Goal: Find specific page/section: Find specific page/section

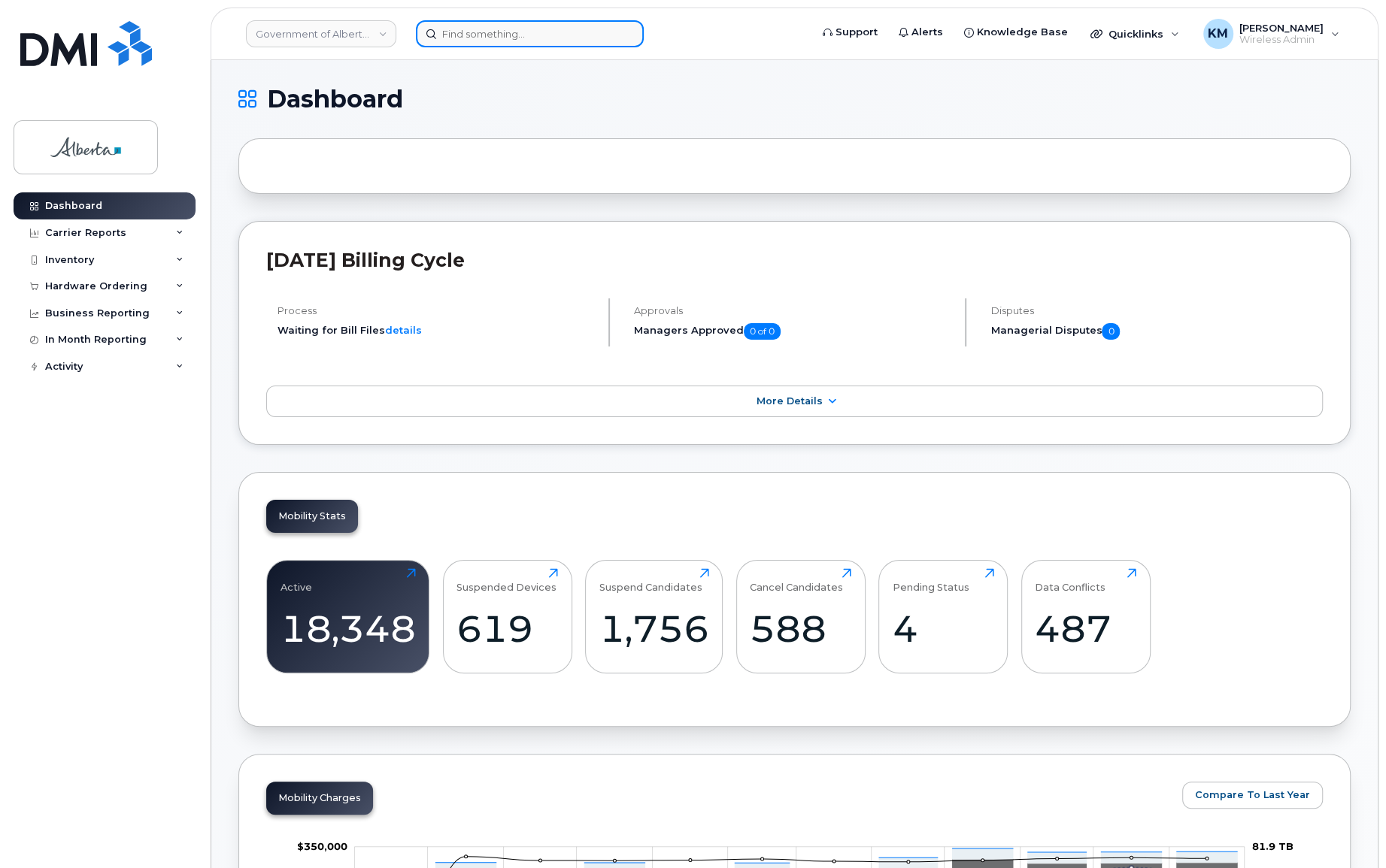
click at [481, 34] on input at bounding box center [530, 34] width 228 height 27
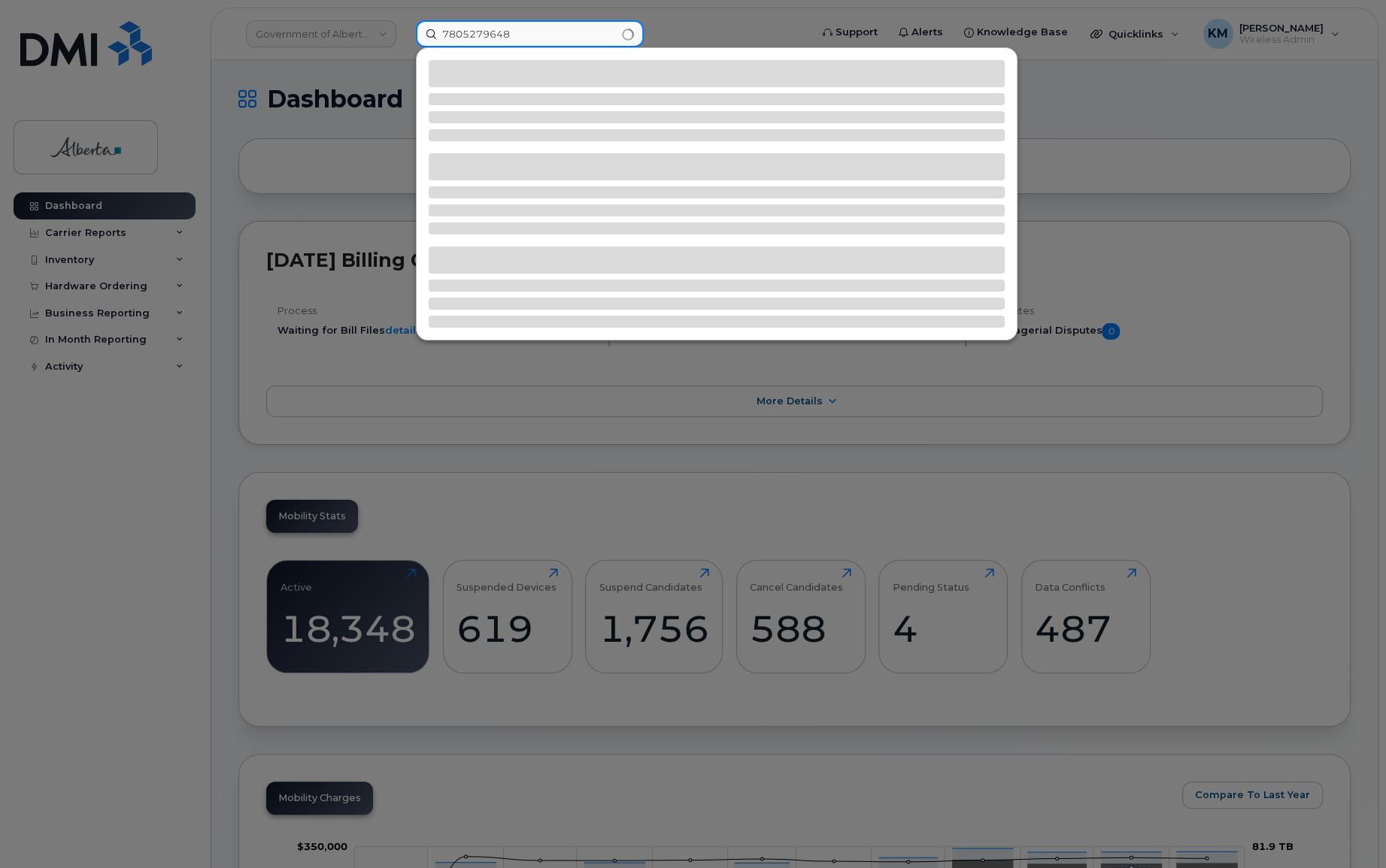
type input "7805279648"
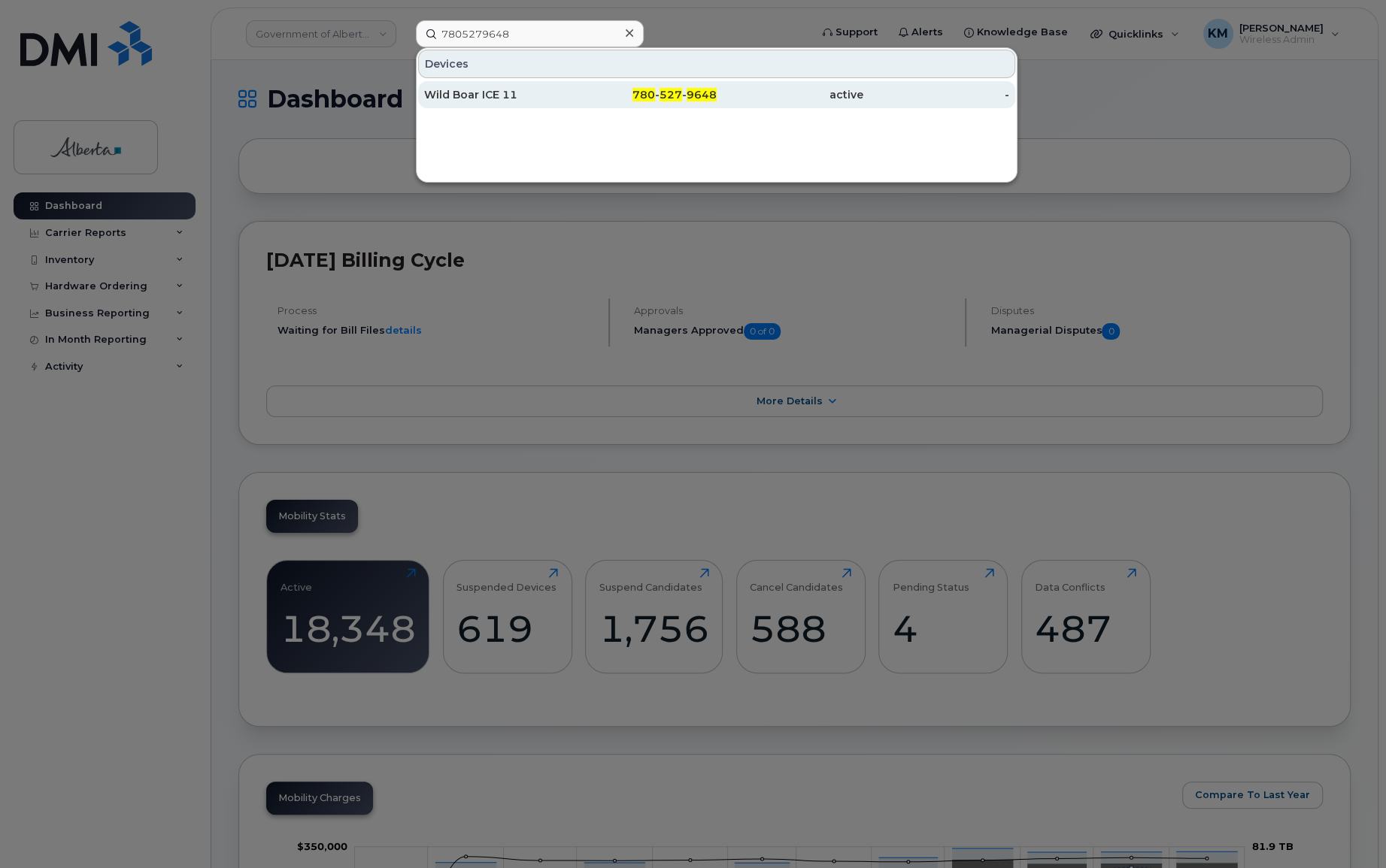
click at [512, 97] on div "Wild Boar ICE 11" at bounding box center [497, 95] width 146 height 15
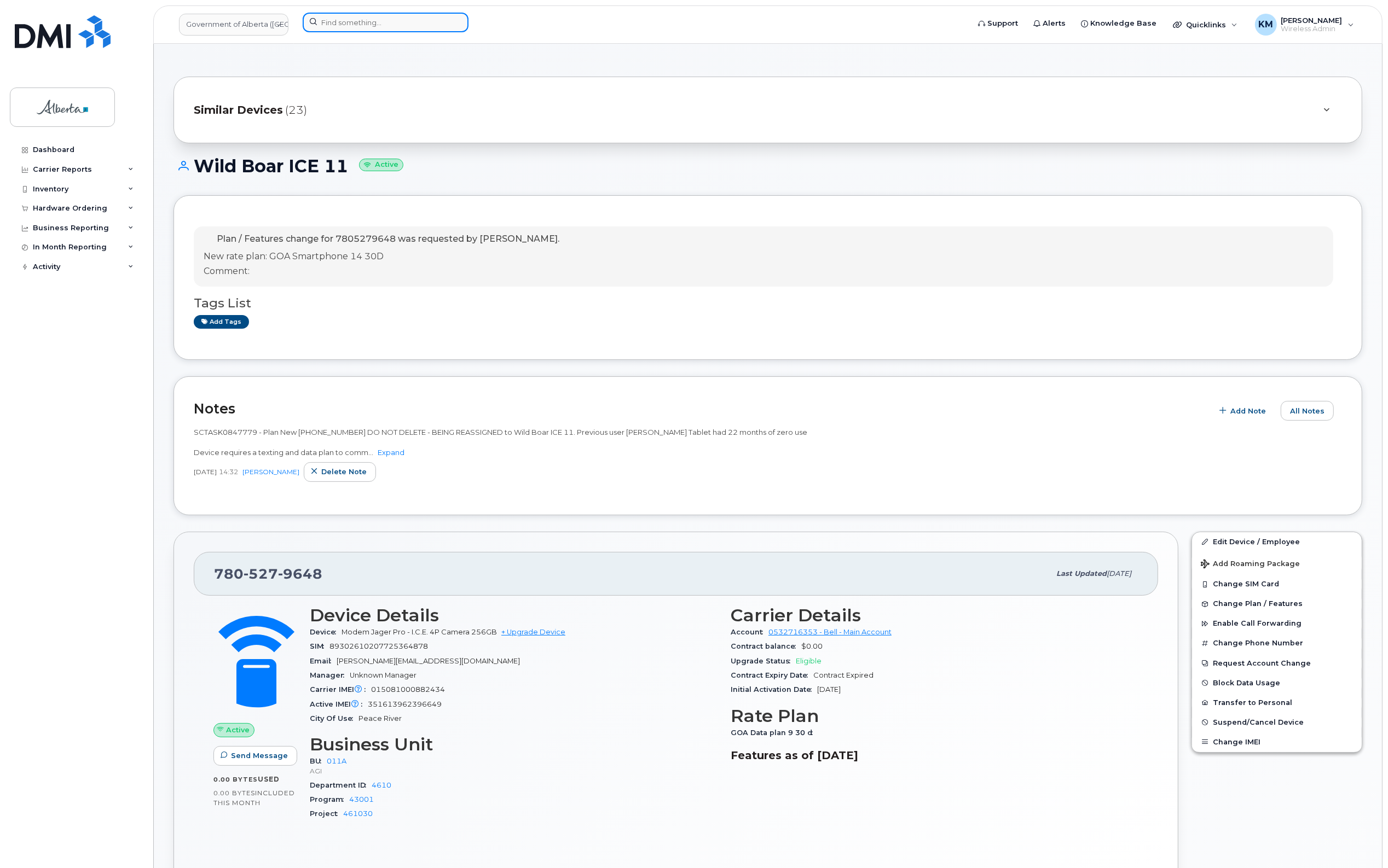
click at [344, 26] on input at bounding box center [386, 23] width 166 height 20
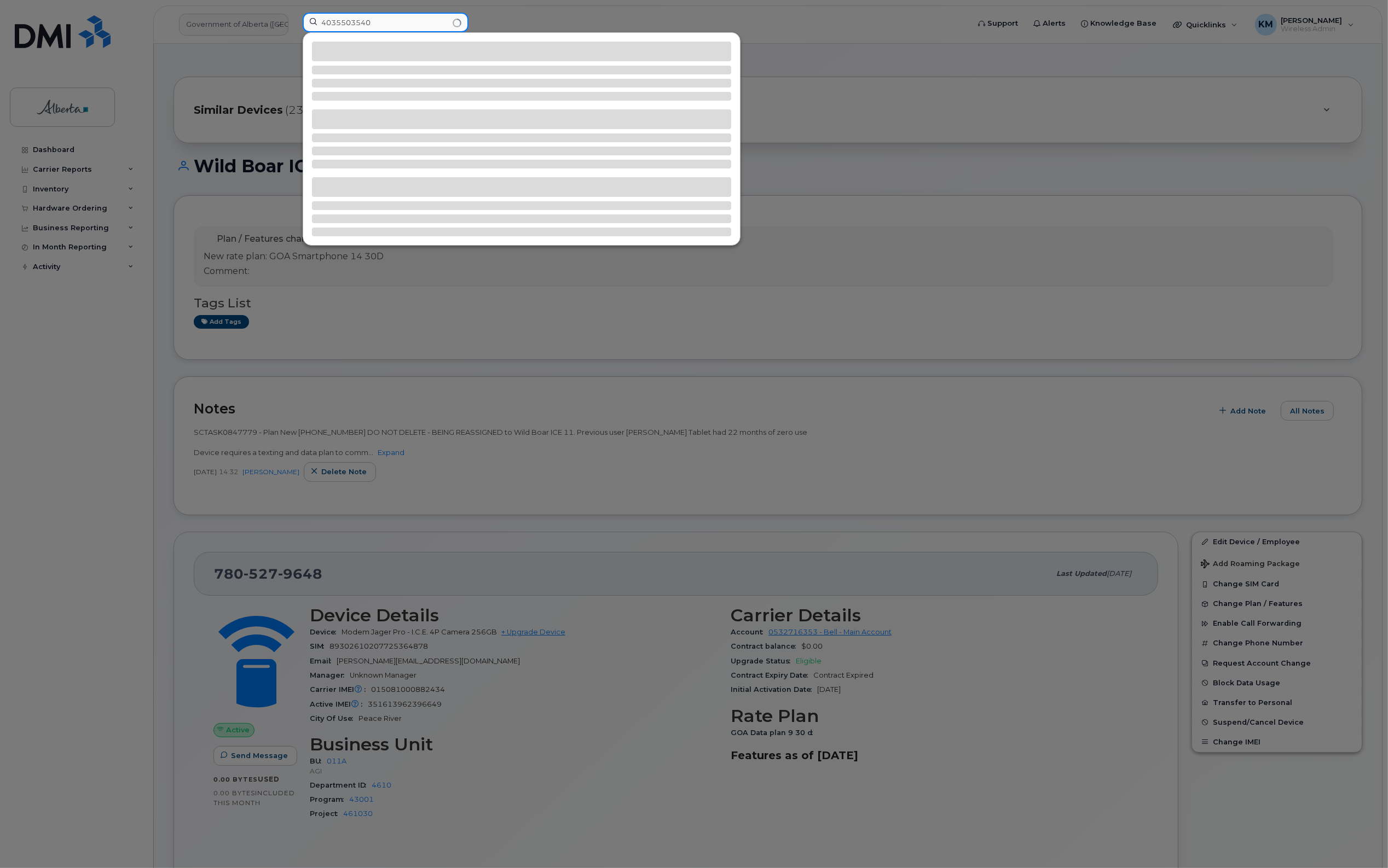
type input "4035503540"
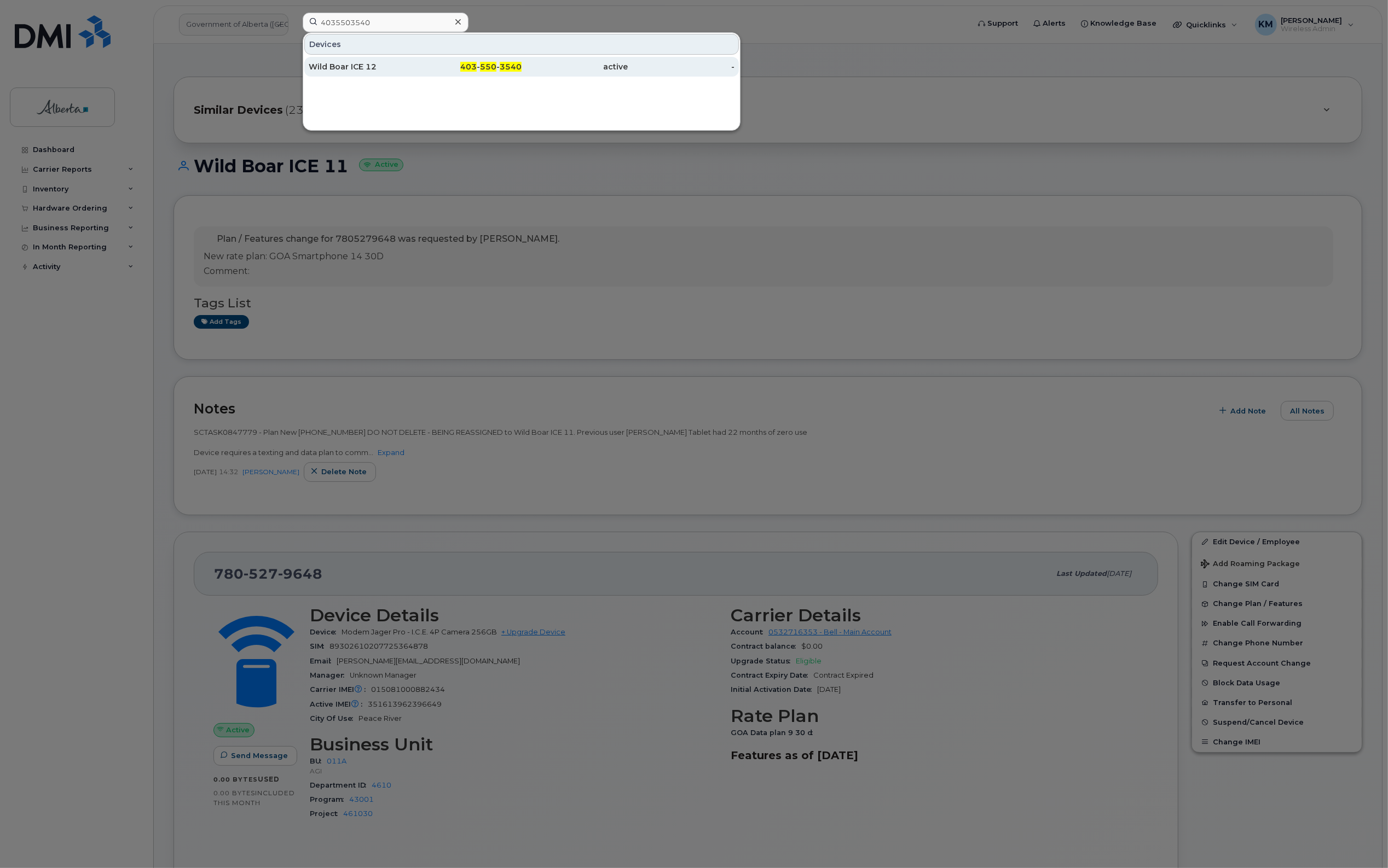
click at [355, 58] on div "Wild Boar ICE 12" at bounding box center [362, 67] width 107 height 20
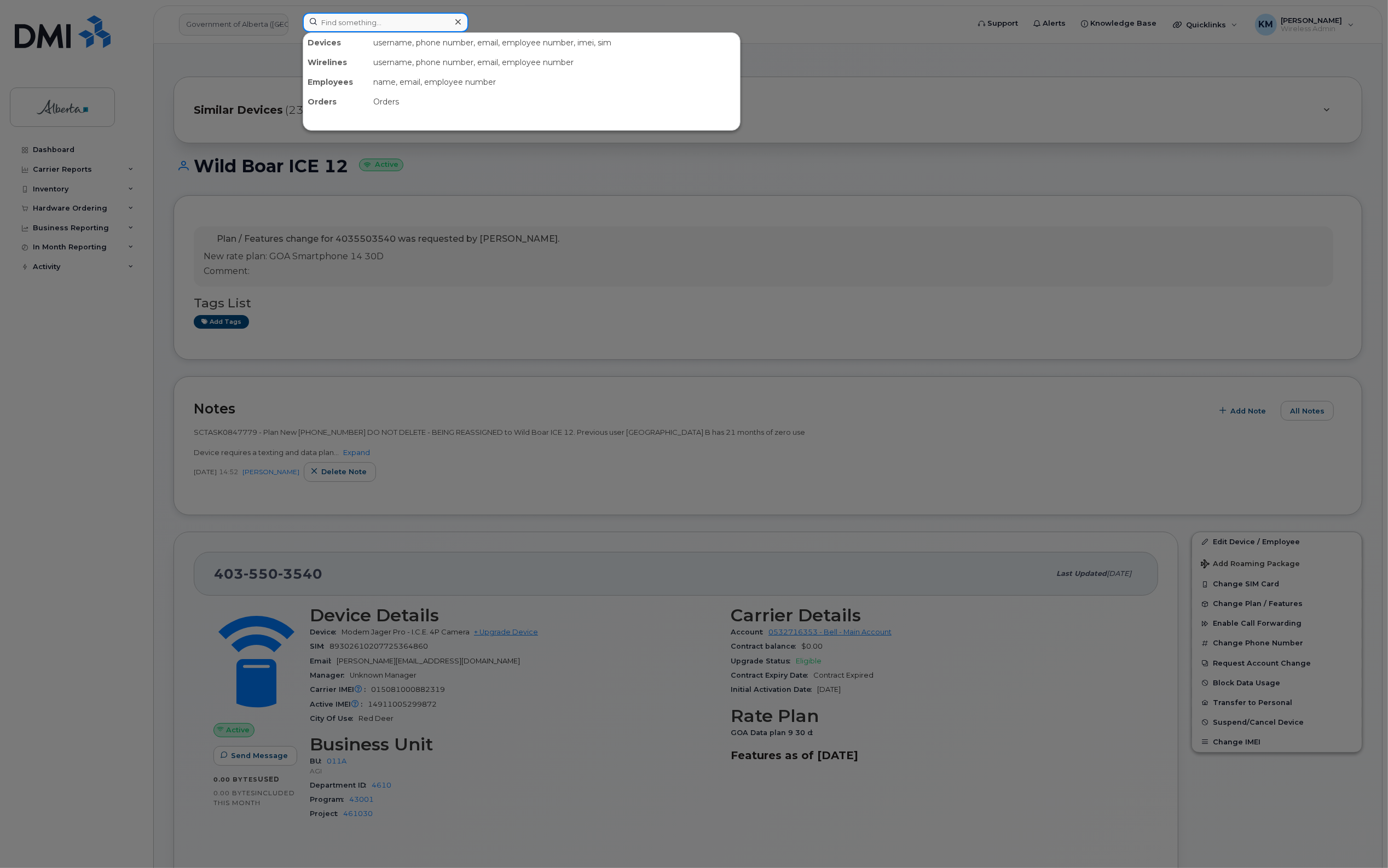
click at [354, 26] on input at bounding box center [386, 23] width 166 height 20
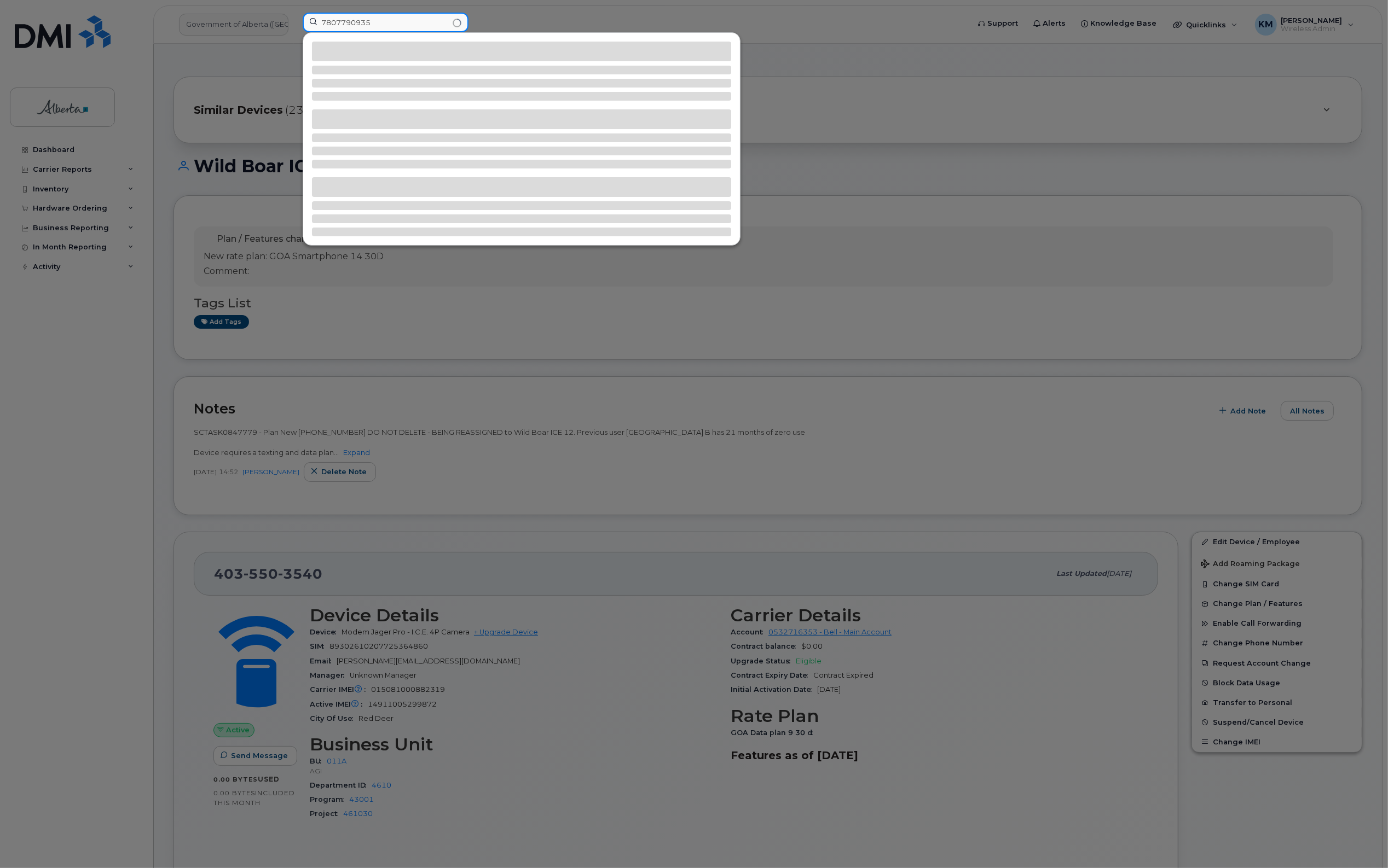
type input "7807790935"
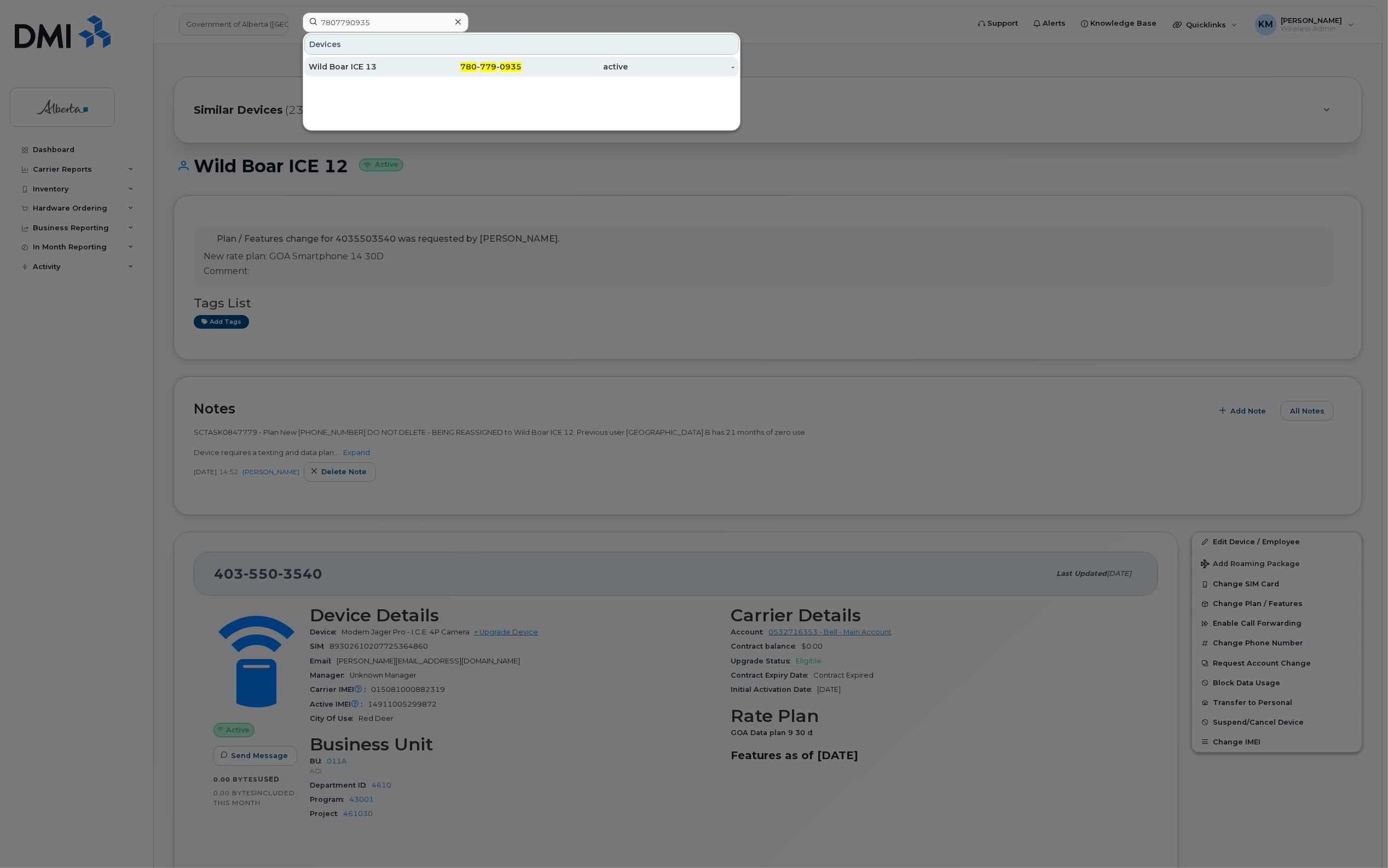
click at [375, 75] on div "Wild Boar ICE 13" at bounding box center [362, 67] width 107 height 20
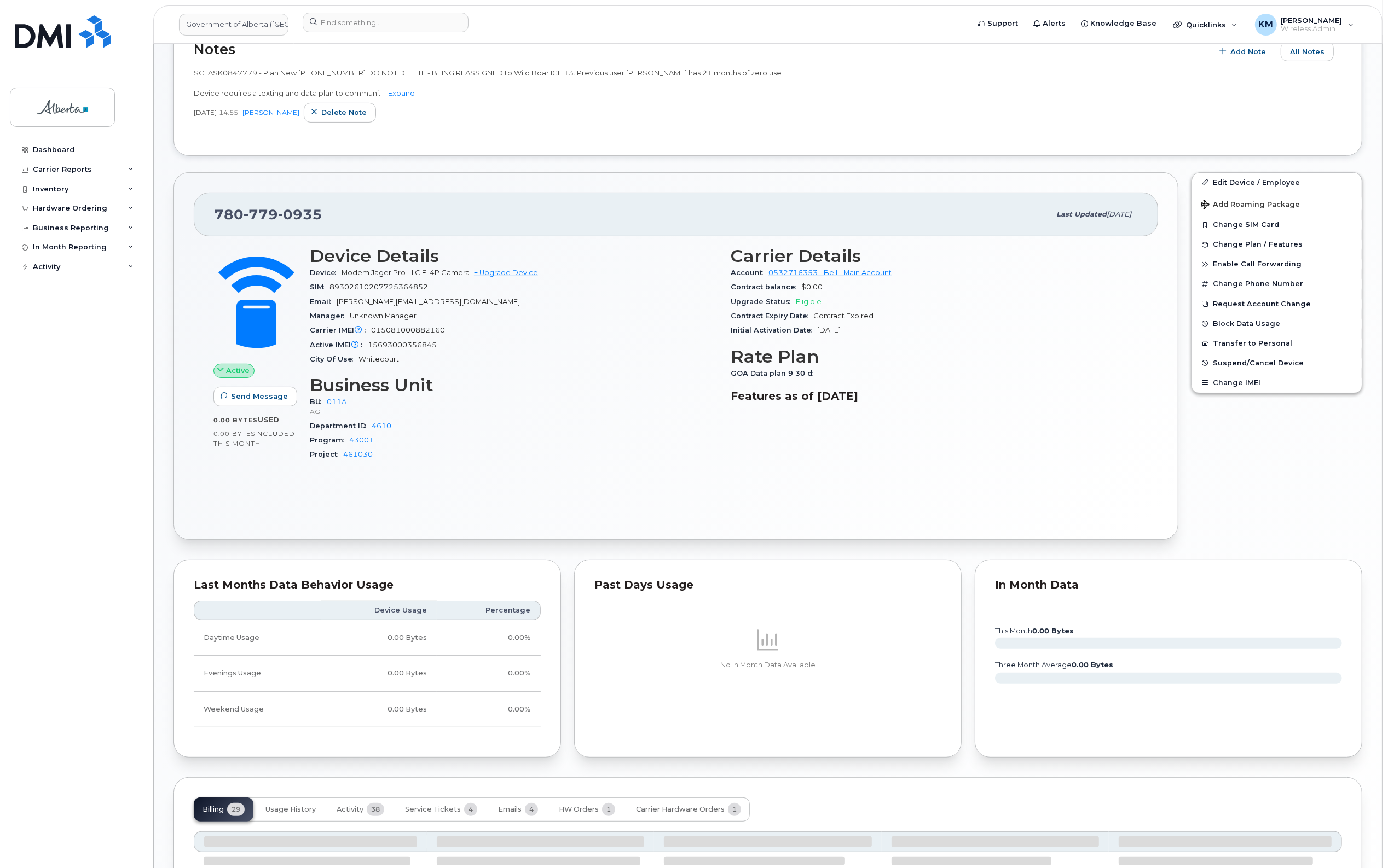
scroll to position [367, 0]
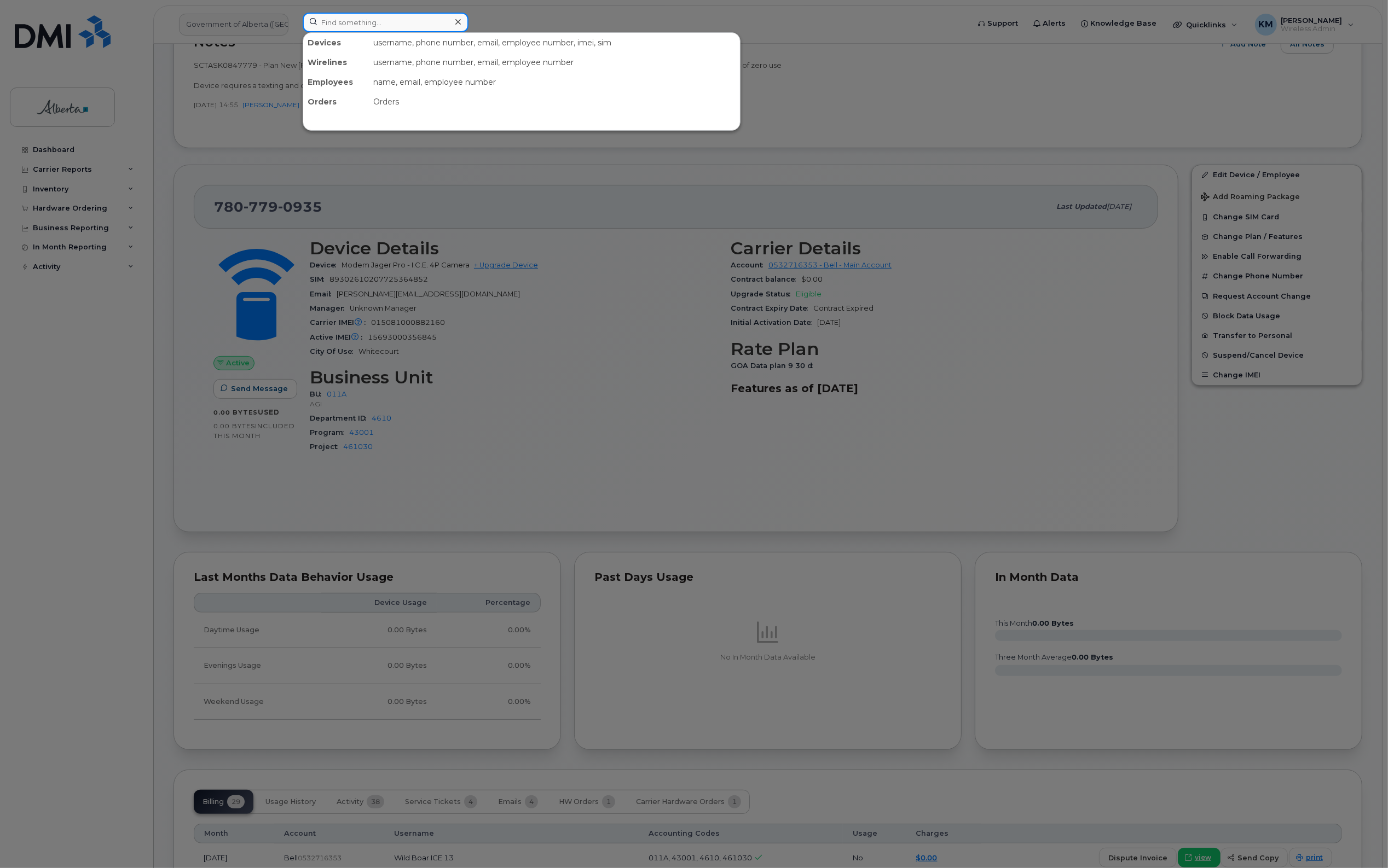
click at [367, 28] on input at bounding box center [386, 23] width 166 height 20
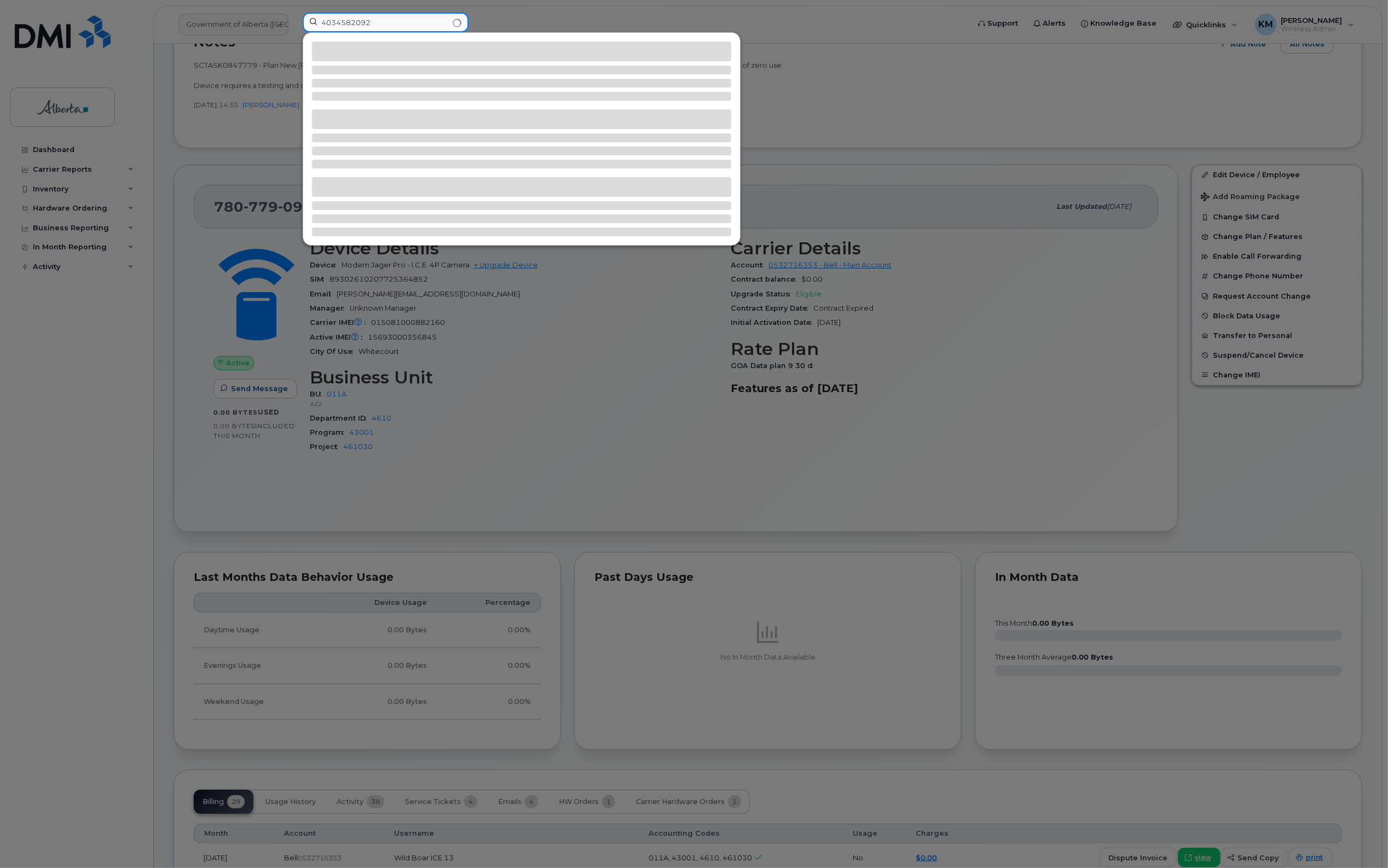
type input "4034582092"
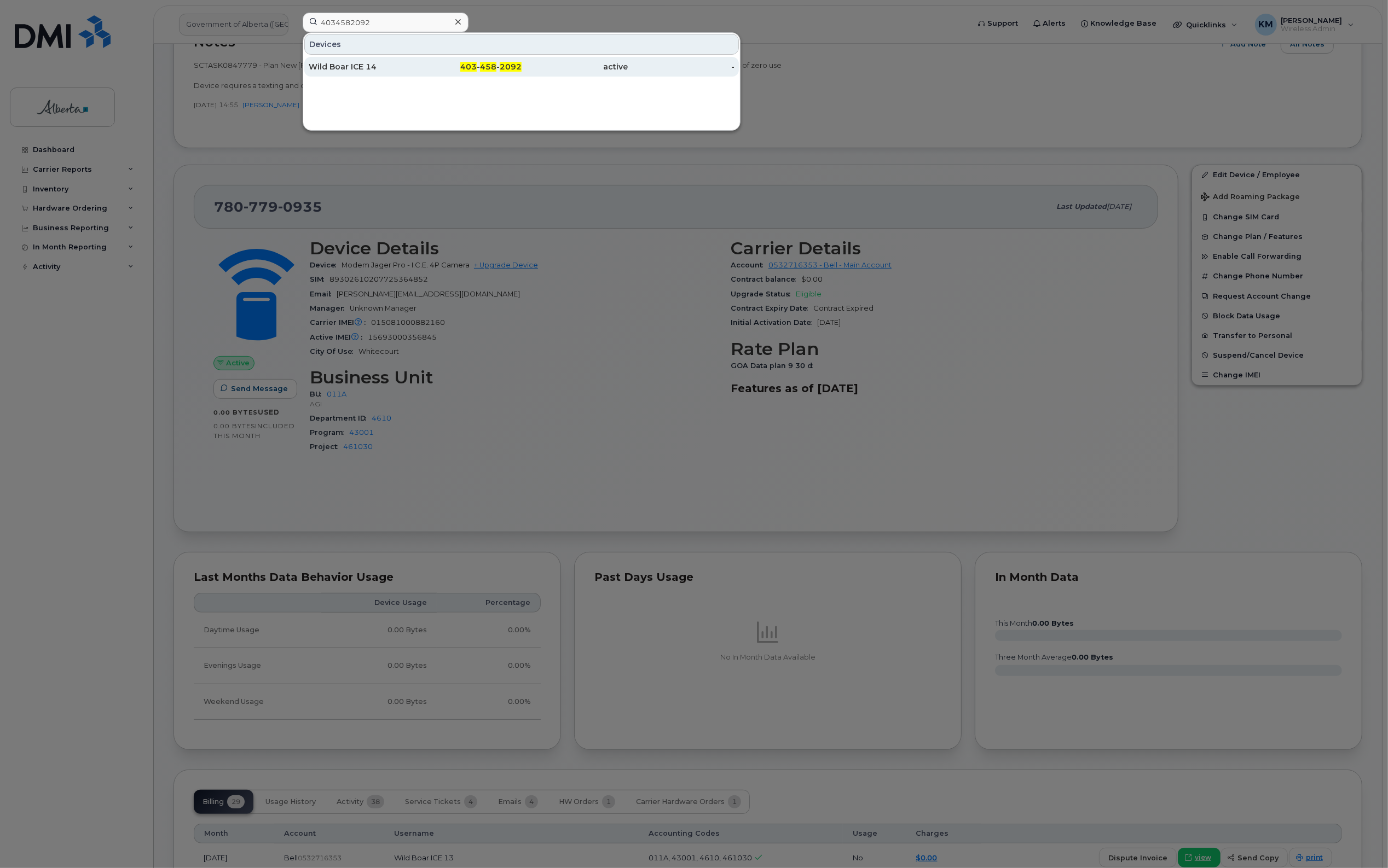
click at [376, 75] on div "Wild Boar ICE 14" at bounding box center [362, 67] width 107 height 20
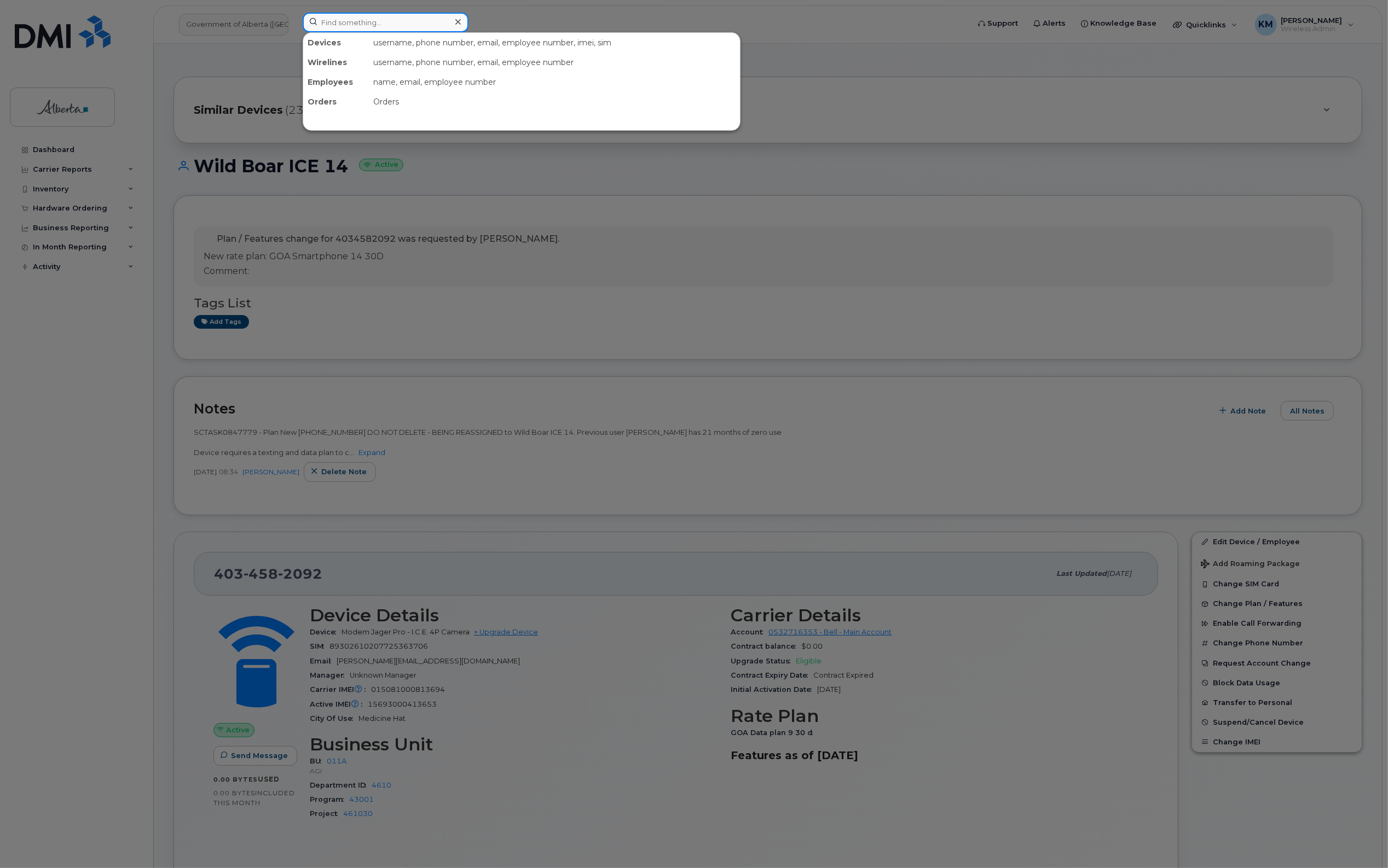
click at [377, 19] on input at bounding box center [386, 23] width 166 height 20
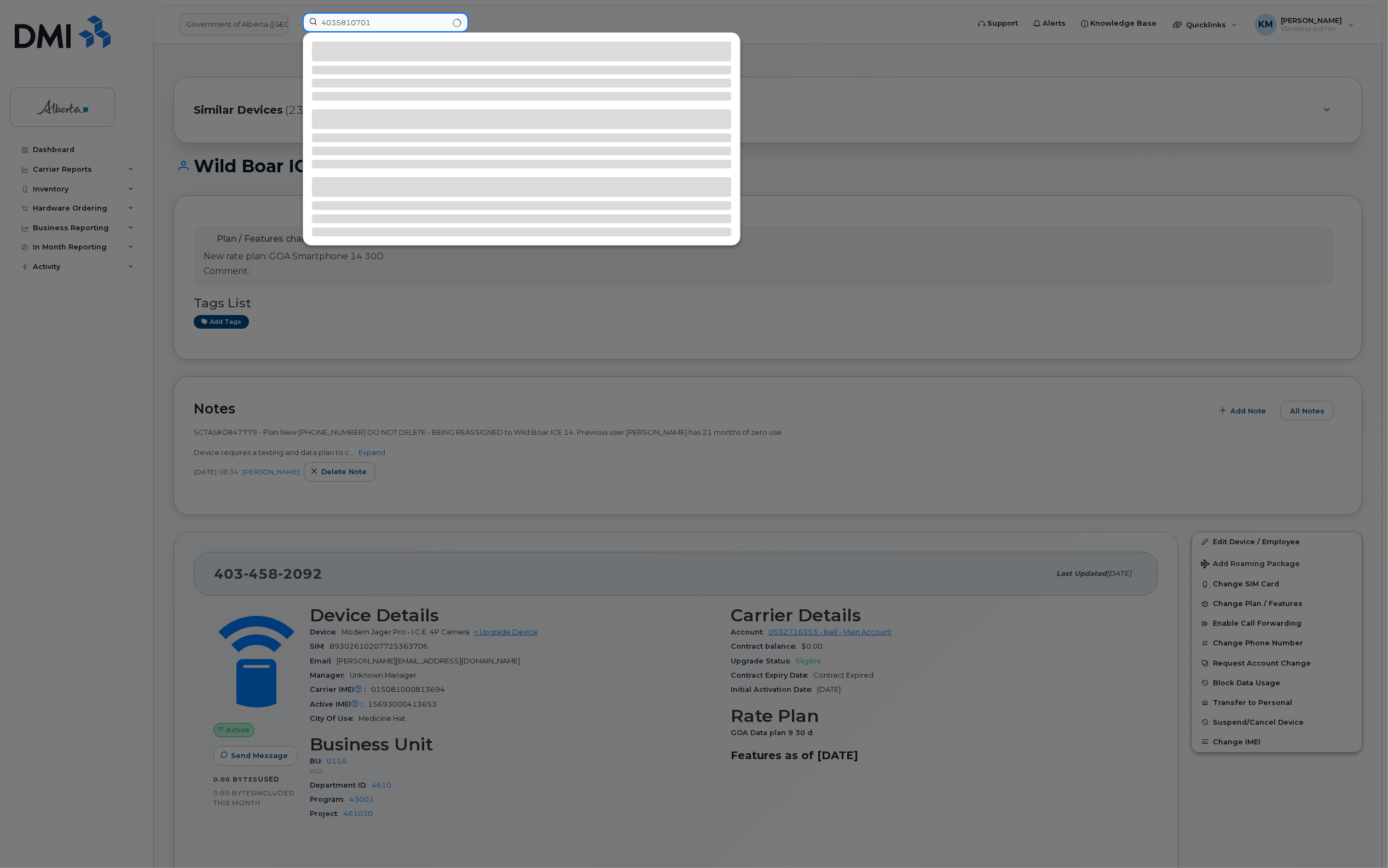
type input "4035810701"
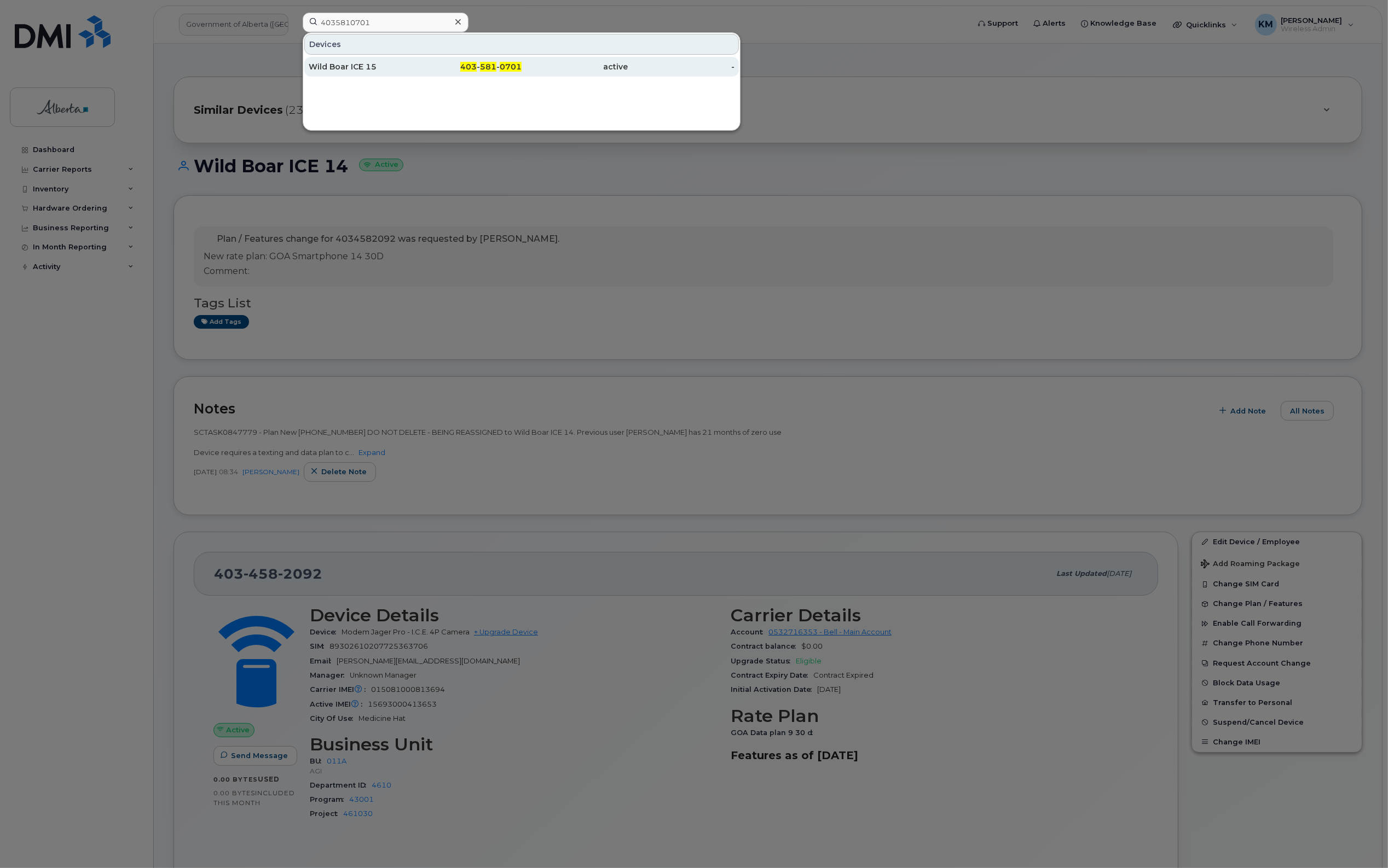
click at [378, 64] on div "Wild Boar ICE 15" at bounding box center [362, 67] width 107 height 11
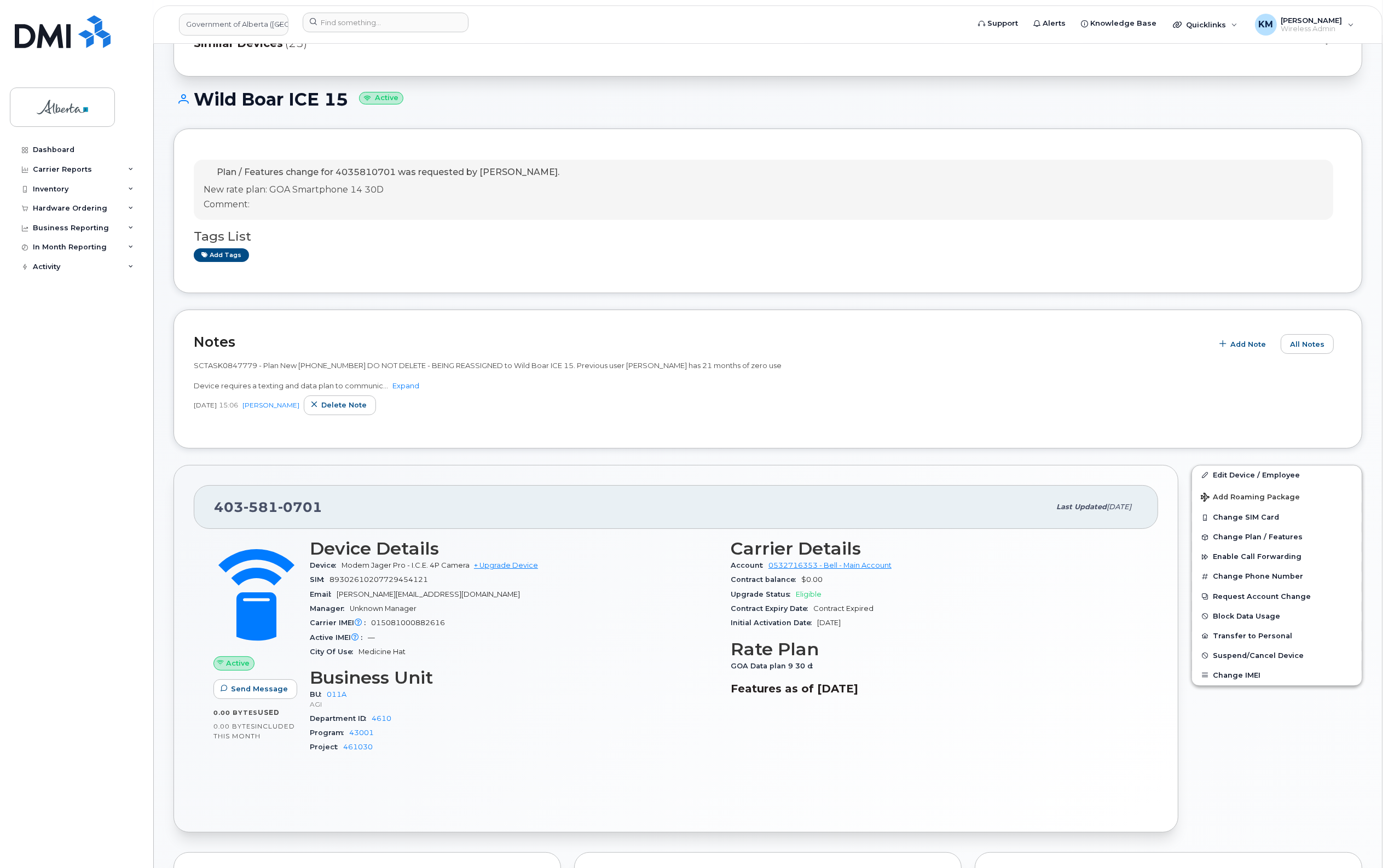
scroll to position [137, 0]
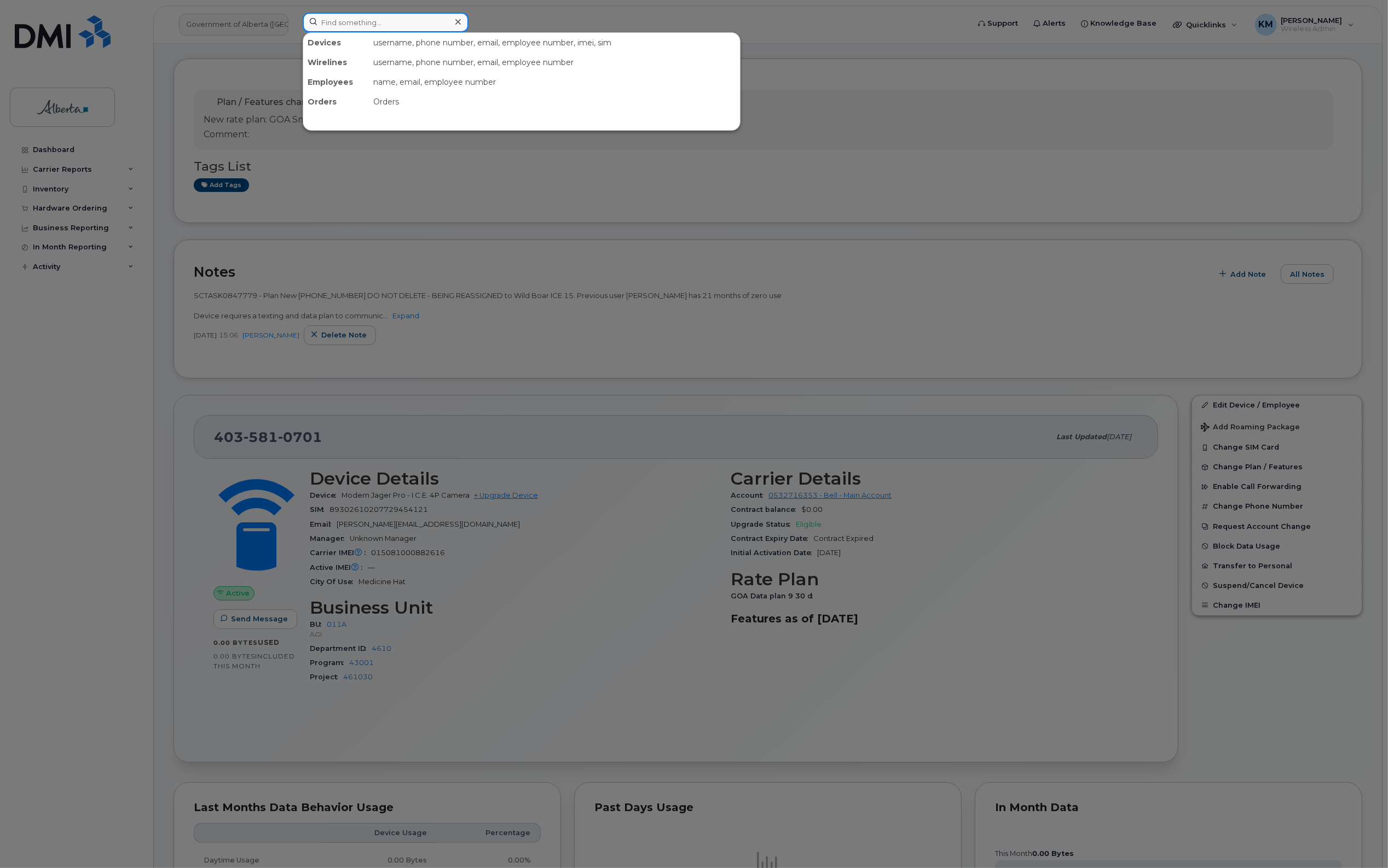
click at [361, 28] on input at bounding box center [386, 23] width 166 height 20
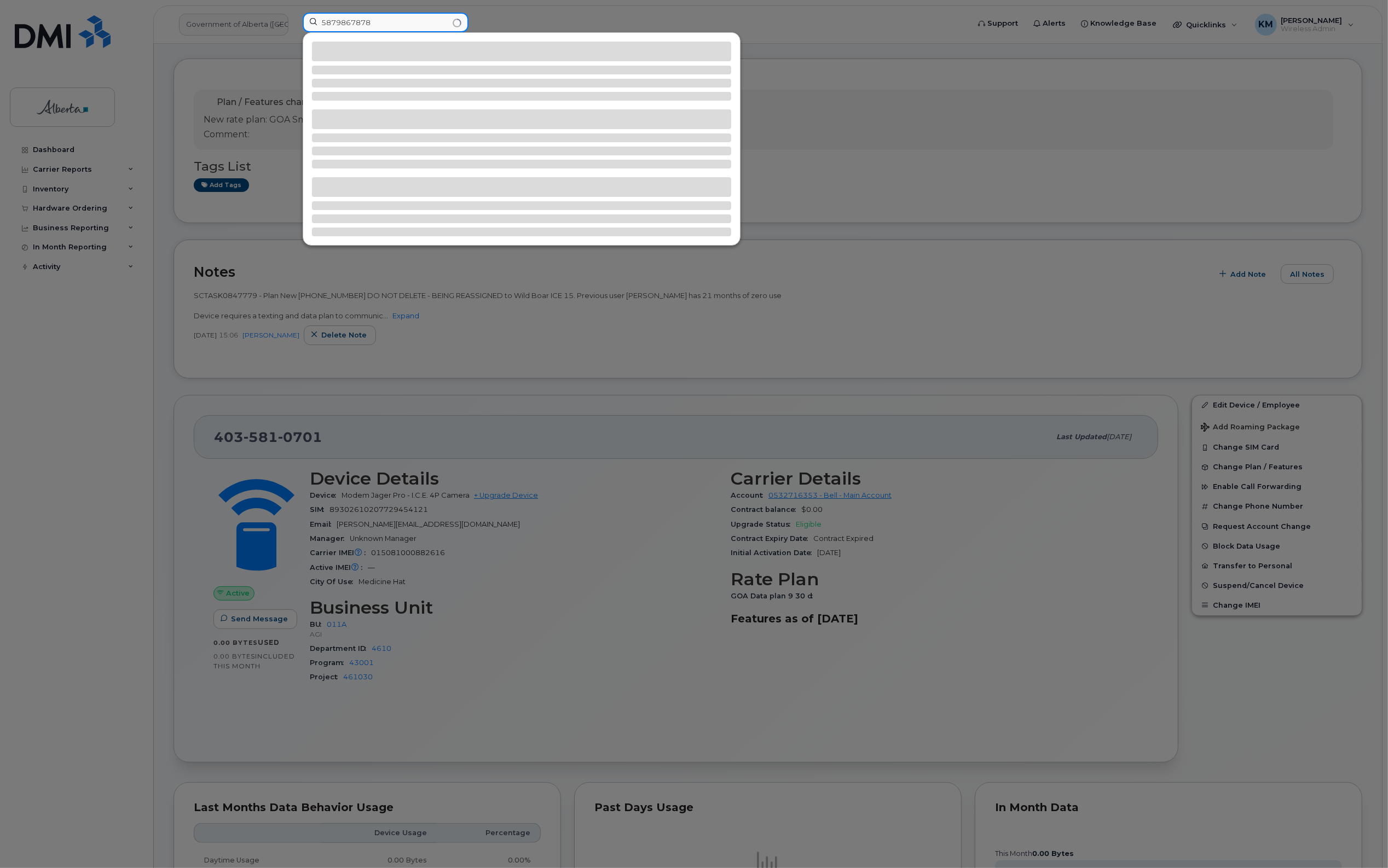
type input "5879867878"
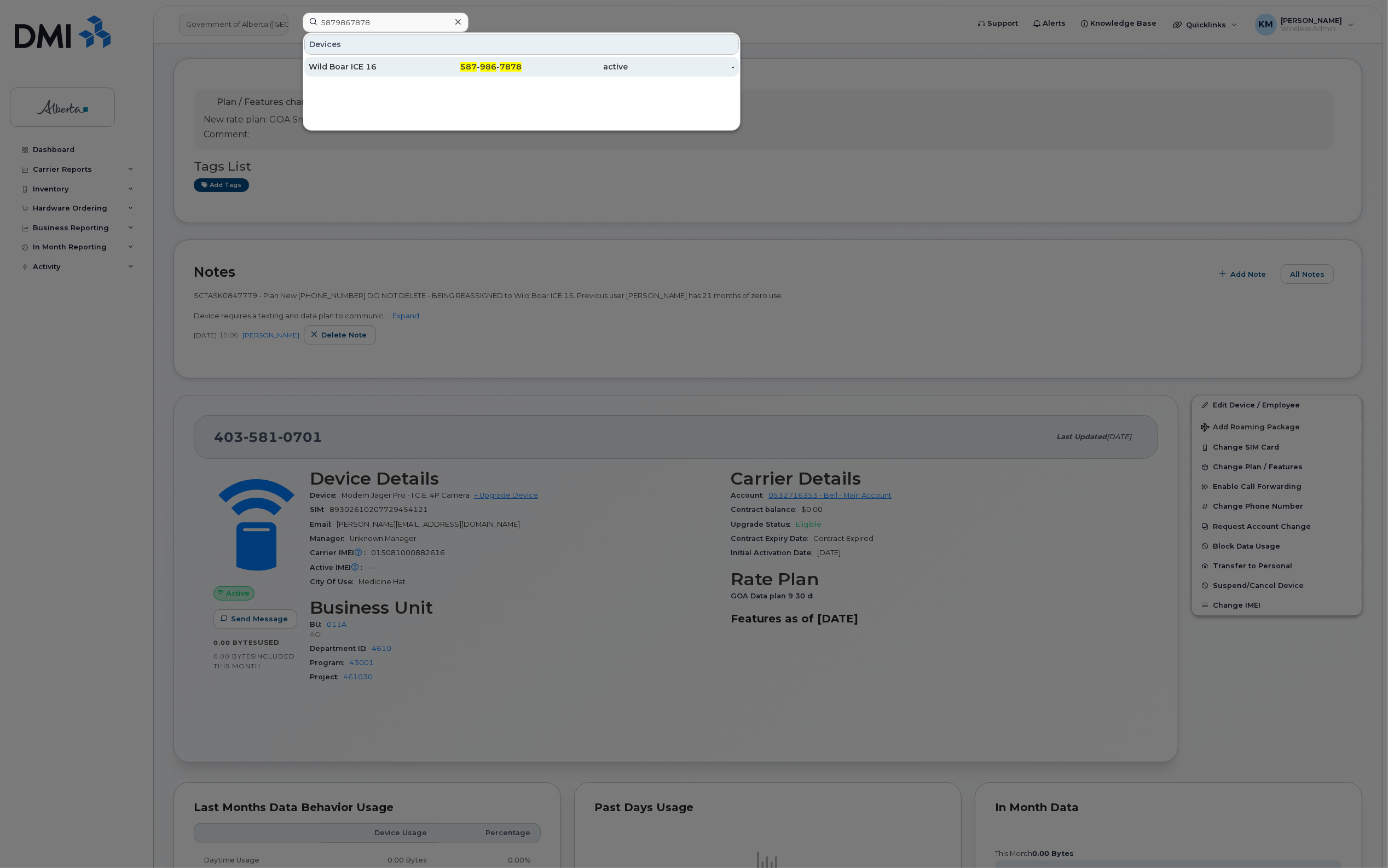
click at [371, 69] on div "Wild Boar ICE 16" at bounding box center [362, 67] width 107 height 11
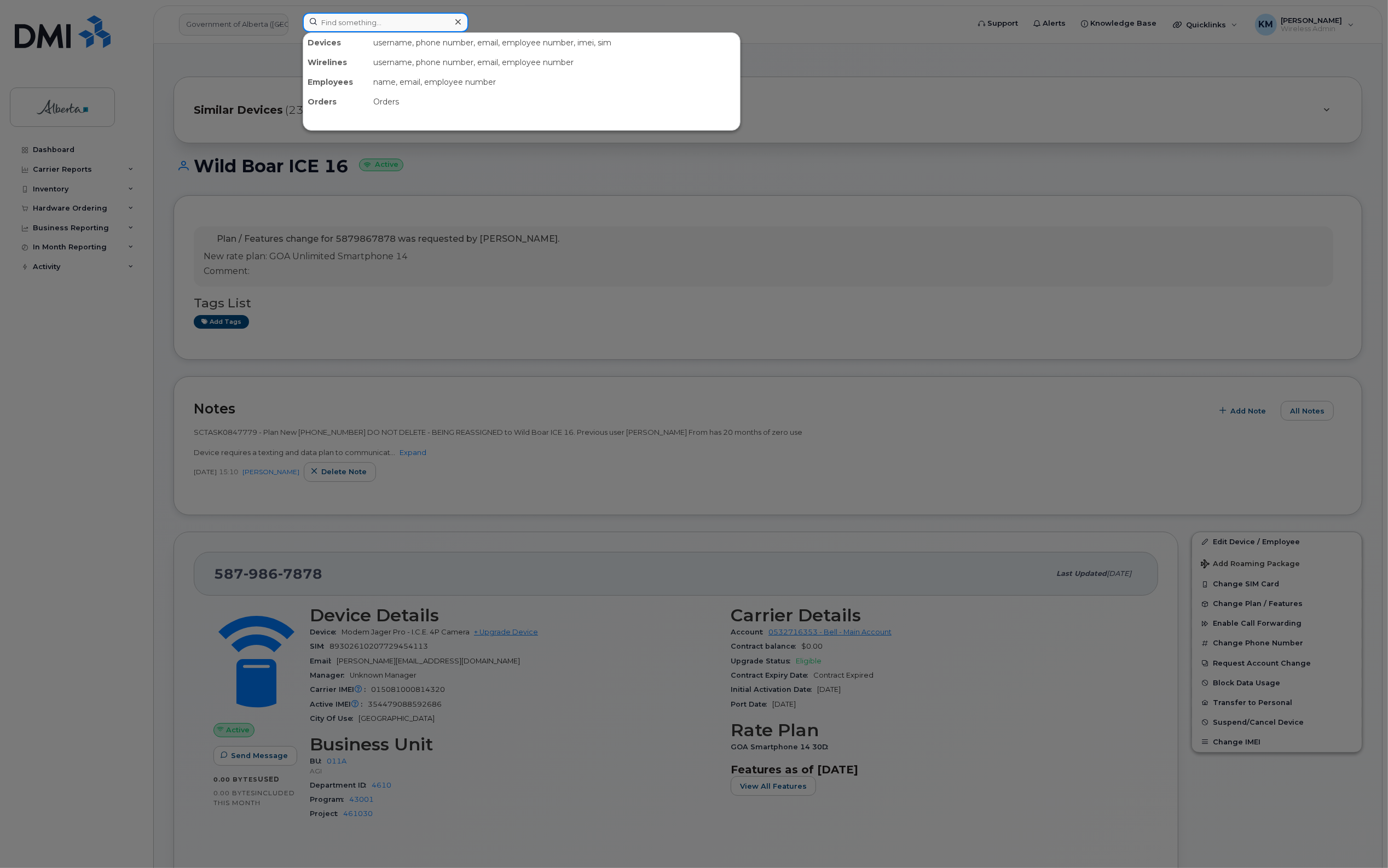
click at [379, 26] on input at bounding box center [386, 23] width 166 height 20
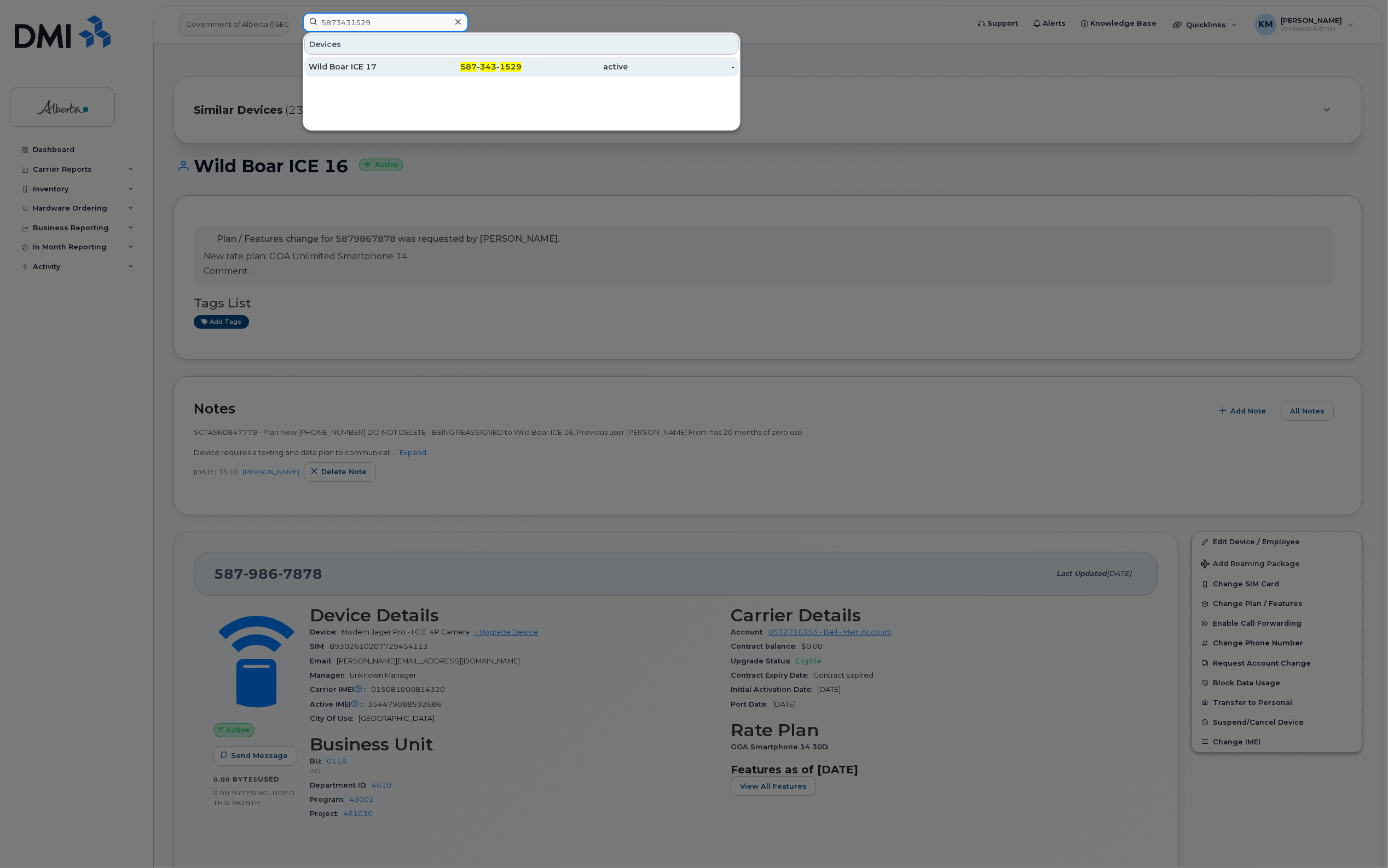
type input "5873431529"
click at [345, 63] on div "Wild Boar ICE 17" at bounding box center [362, 67] width 107 height 11
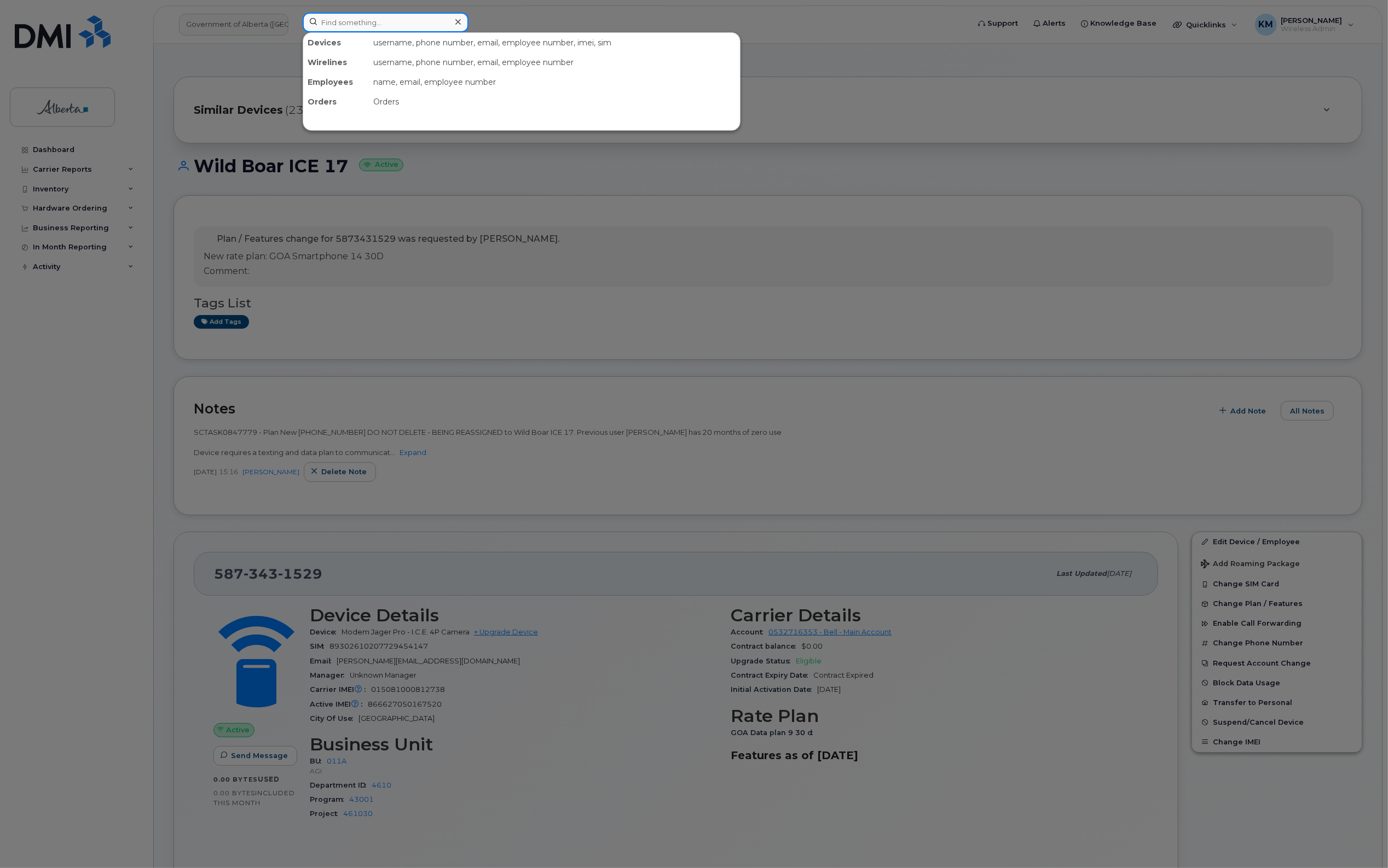
click at [365, 30] on input at bounding box center [386, 23] width 166 height 20
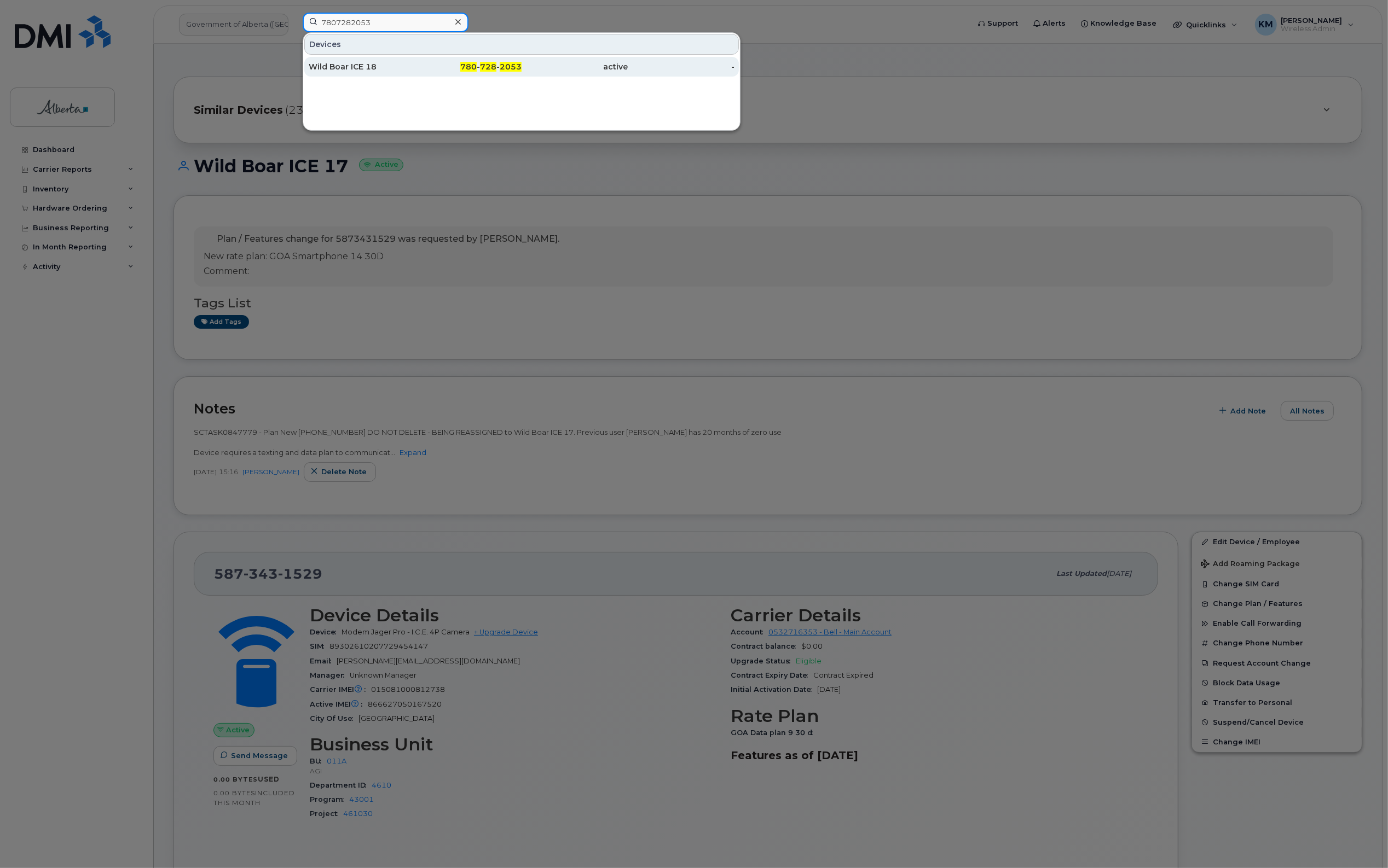
type input "7807282053"
click at [365, 70] on div "Wild Boar ICE 18" at bounding box center [362, 67] width 107 height 11
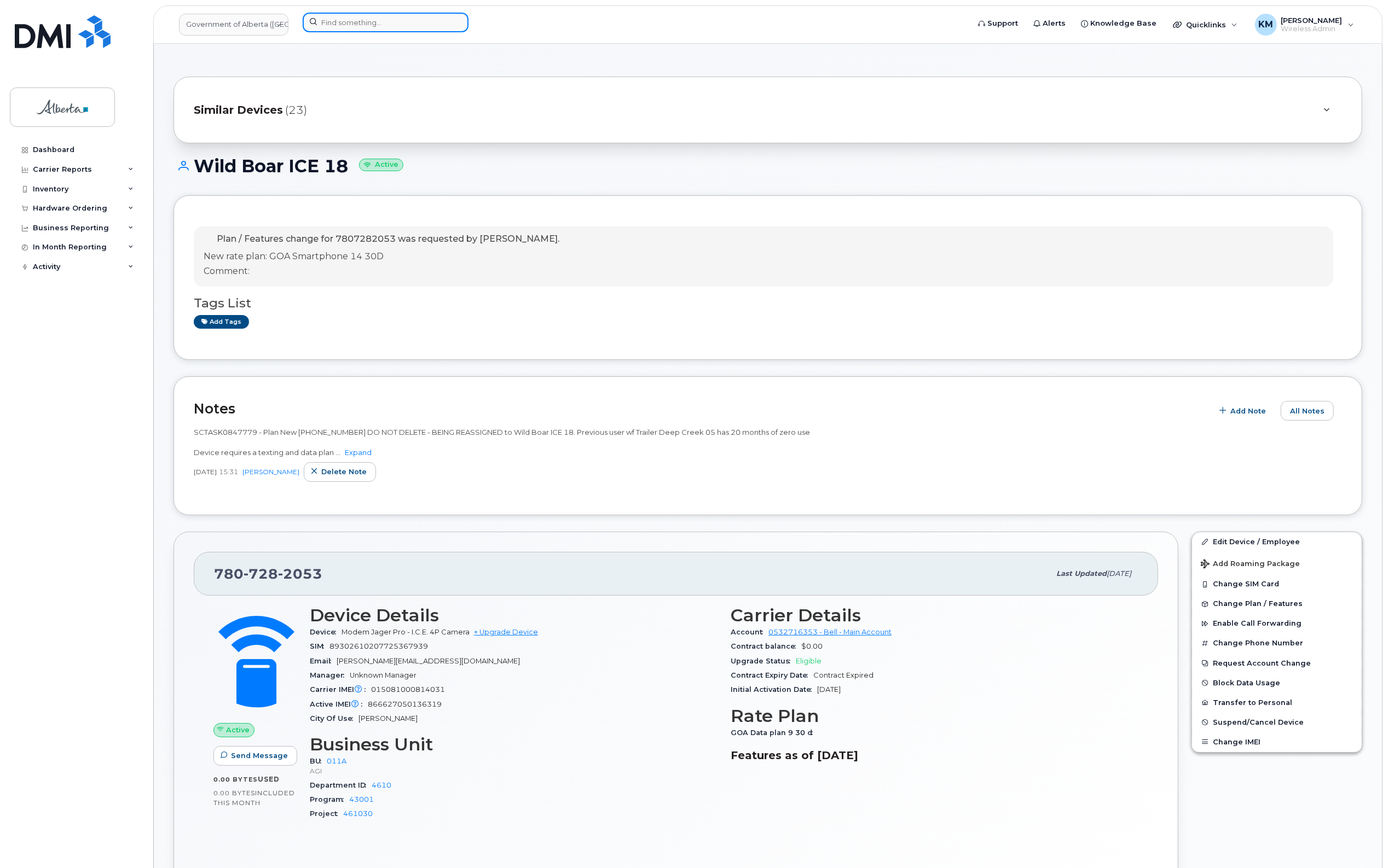
click at [367, 25] on input at bounding box center [386, 23] width 166 height 20
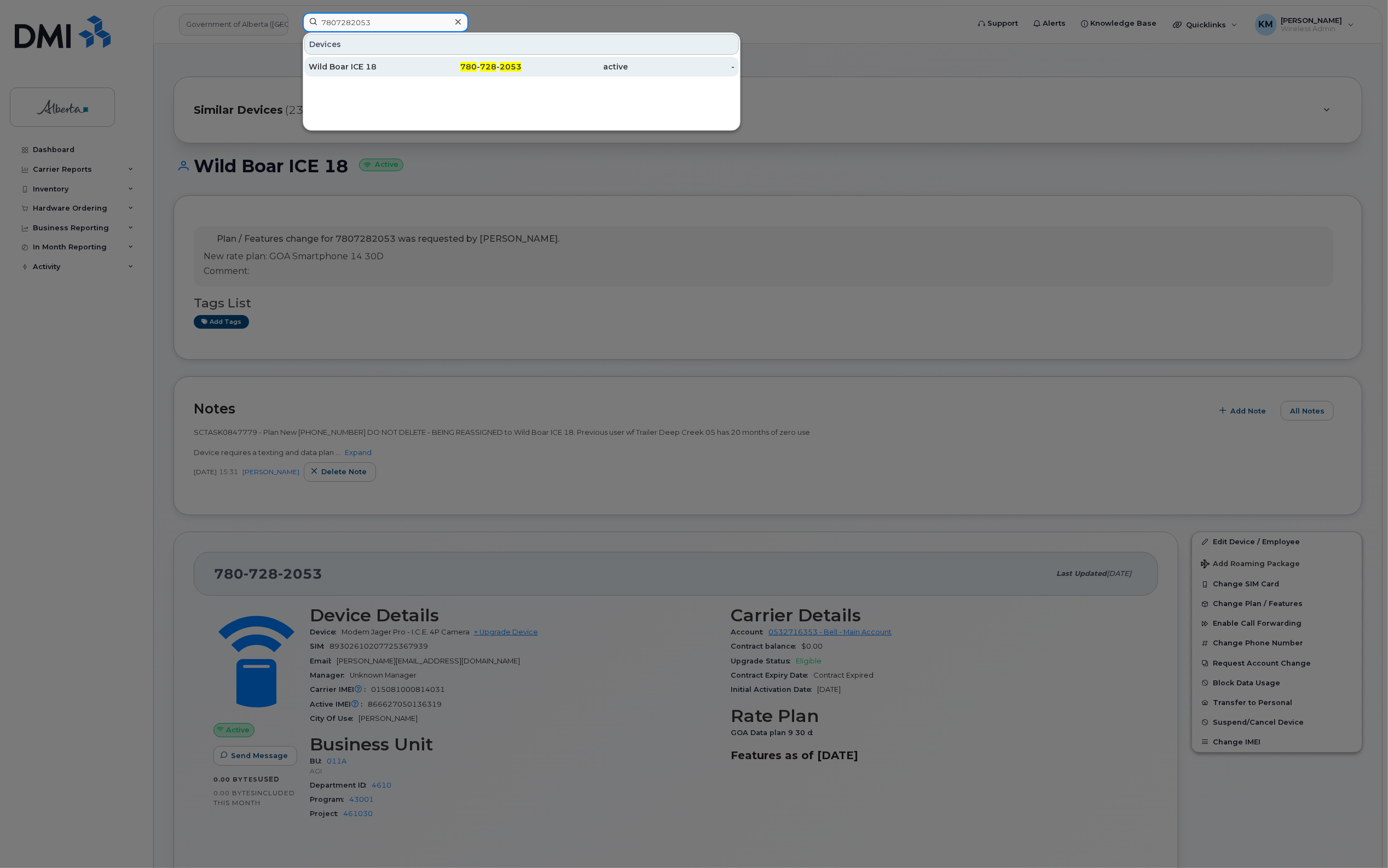
type input "7807282053"
click at [381, 70] on div "Wild Boar ICE 18" at bounding box center [362, 67] width 107 height 11
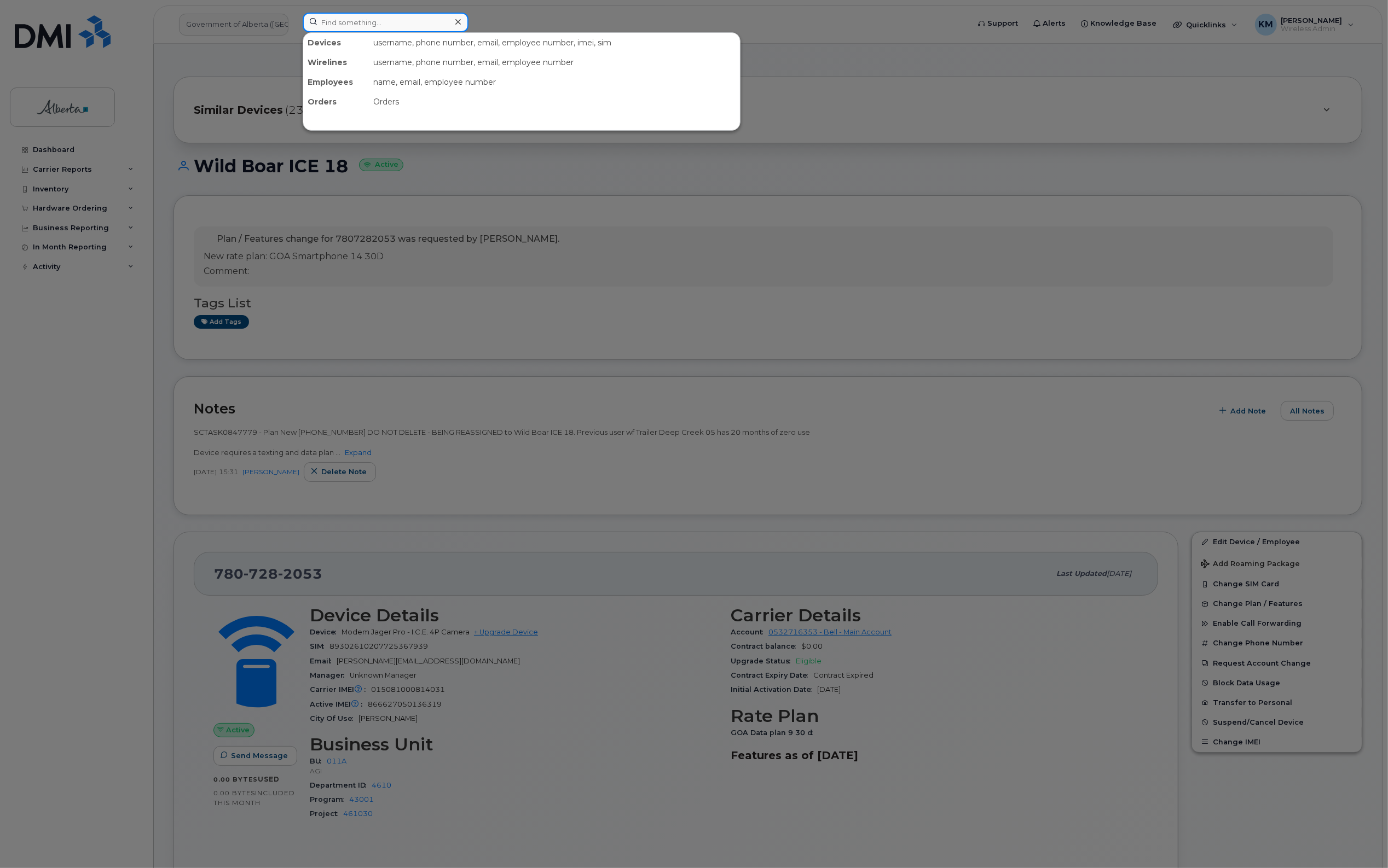
click at [351, 24] on input at bounding box center [386, 23] width 166 height 20
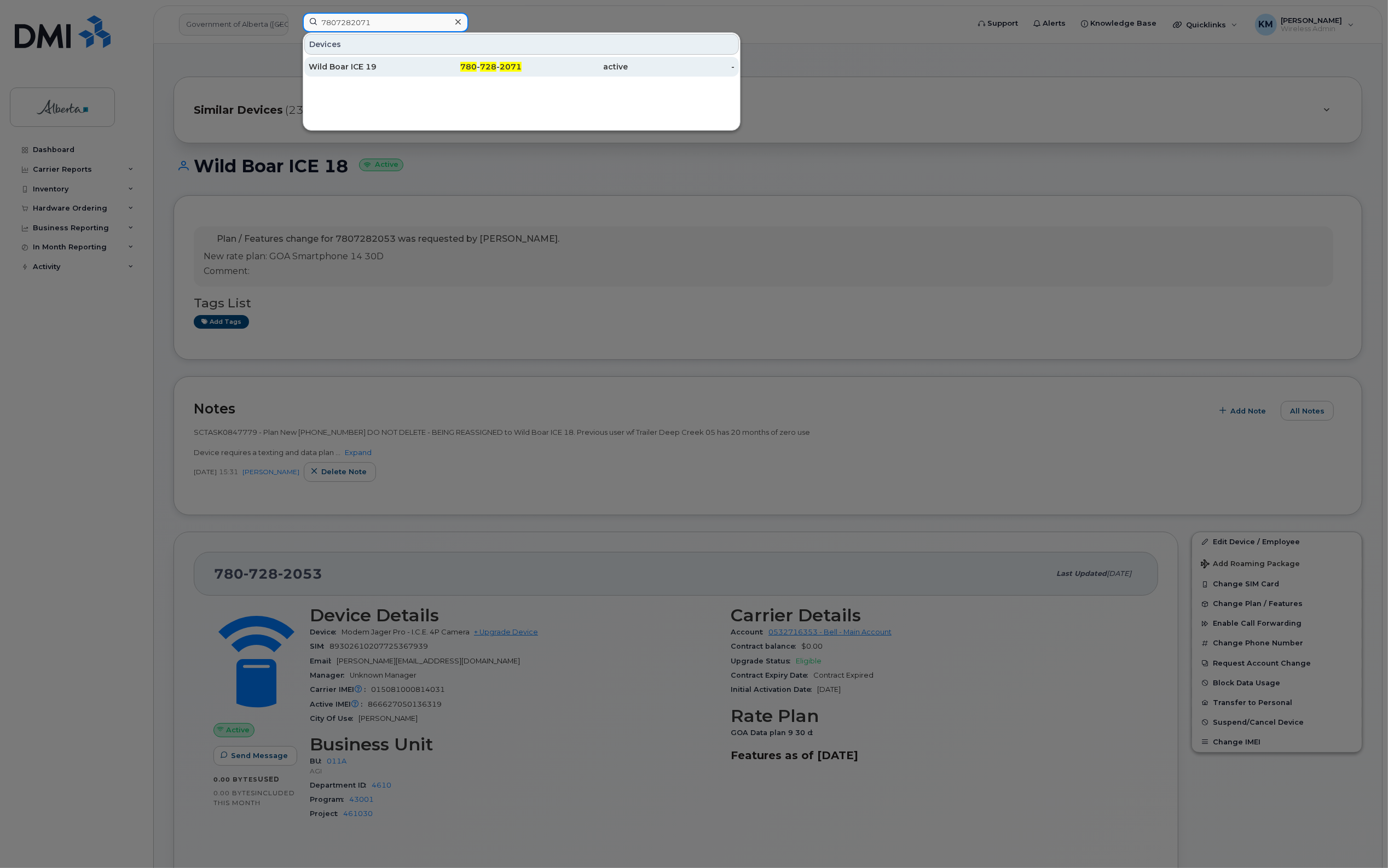
type input "7807282071"
click at [347, 72] on div "Wild Boar ICE 19" at bounding box center [362, 67] width 107 height 11
